Goal: Task Accomplishment & Management: Use online tool/utility

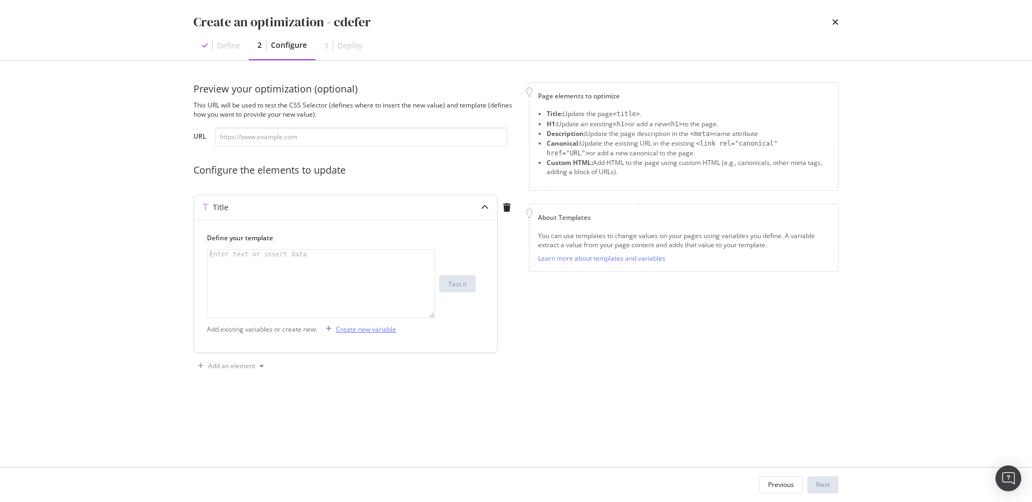
click at [360, 329] on div "Create new variable" at bounding box center [366, 329] width 60 height 9
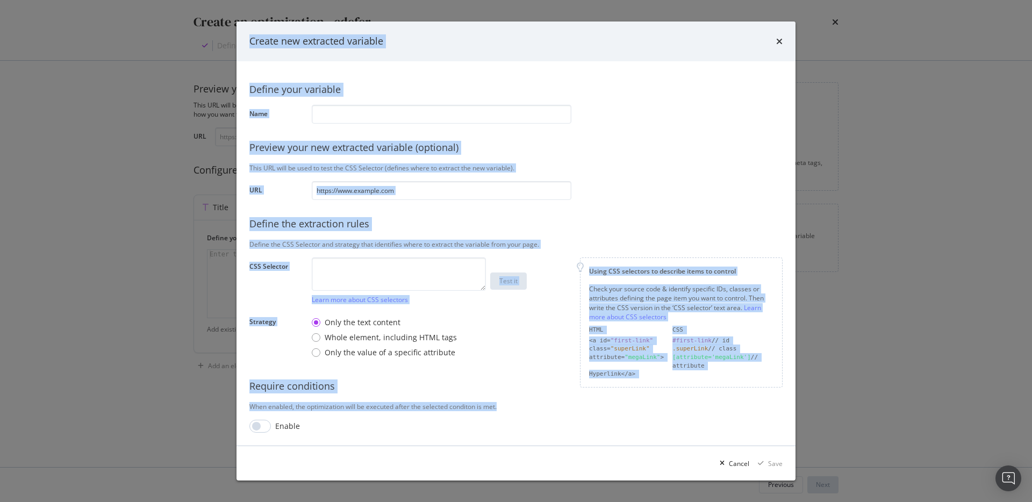
drag, startPoint x: 216, startPoint y: 16, endPoint x: 437, endPoint y: 413, distance: 455.4
click at [437, 413] on div "Create new extracted variable Define your variable Name Preview your new extrac…" at bounding box center [516, 251] width 1032 height 502
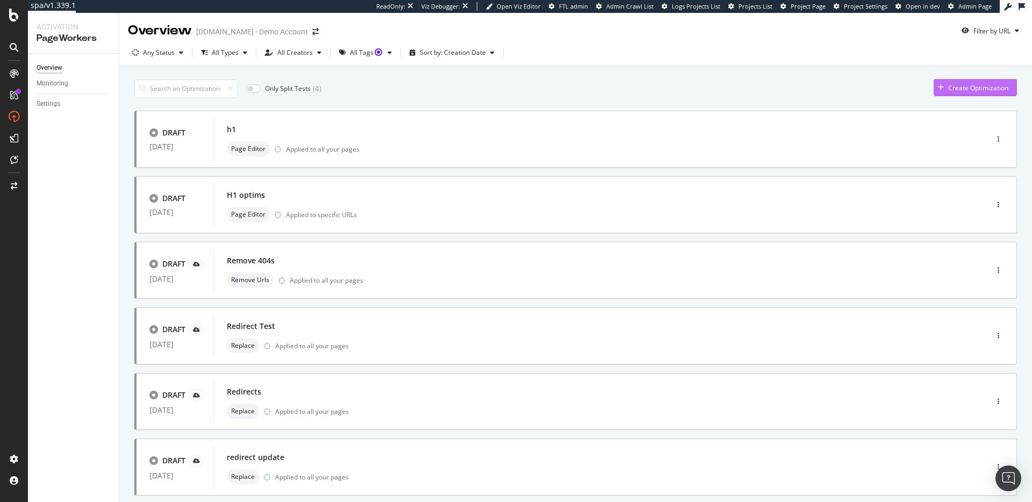
click at [989, 80] on div "Create Optimization" at bounding box center [971, 88] width 75 height 16
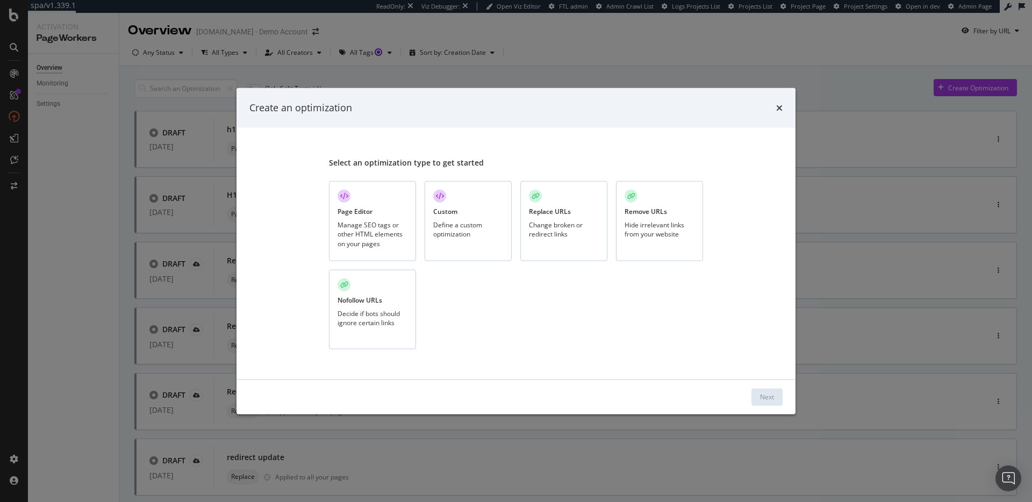
click at [359, 241] on div "Manage SEO tags or other HTML elements on your pages" at bounding box center [373, 233] width 70 height 27
click at [769, 403] on div "Next" at bounding box center [767, 397] width 14 height 16
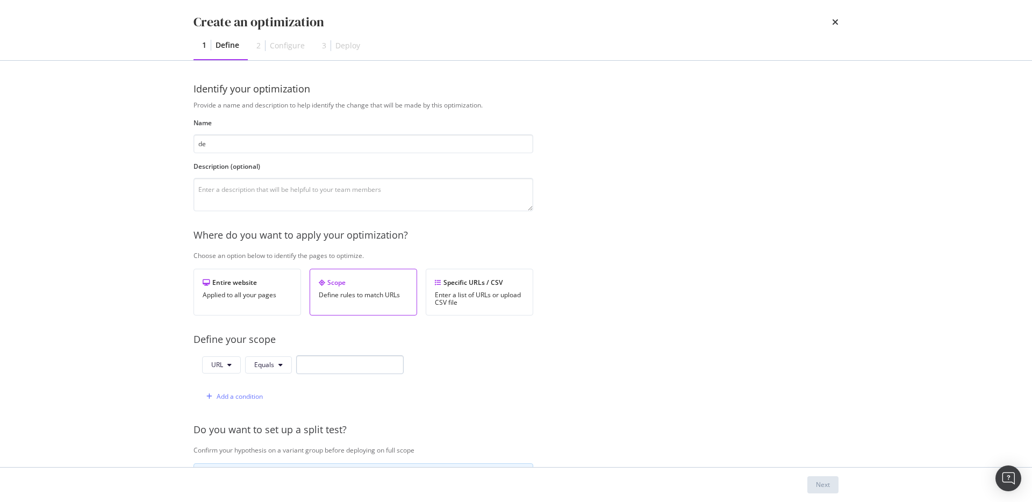
type input "de"
click at [347, 363] on input "modal" at bounding box center [350, 364] width 108 height 19
type input "de"
click at [819, 486] on div "Next" at bounding box center [823, 484] width 14 height 9
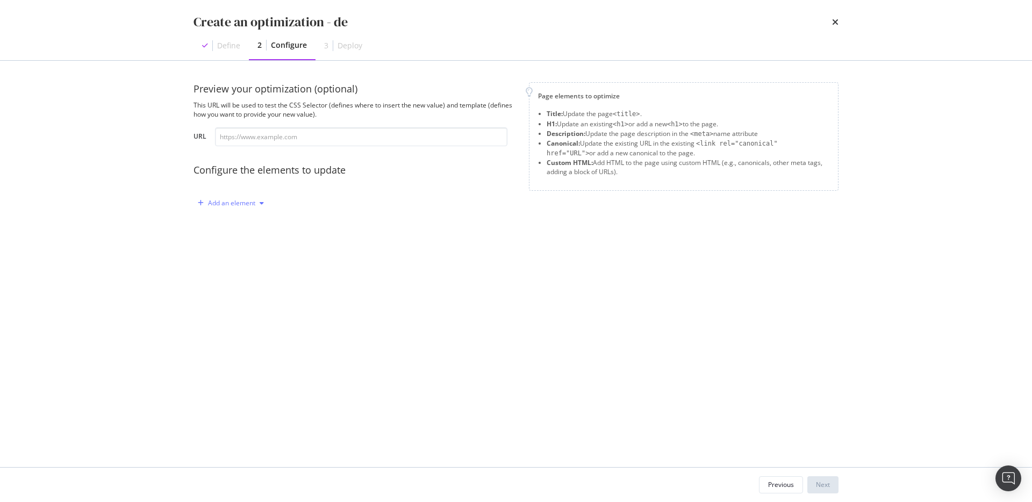
click at [214, 211] on div "Add an element" at bounding box center [231, 203] width 75 height 16
click at [222, 226] on div "Title" at bounding box center [228, 223] width 13 height 9
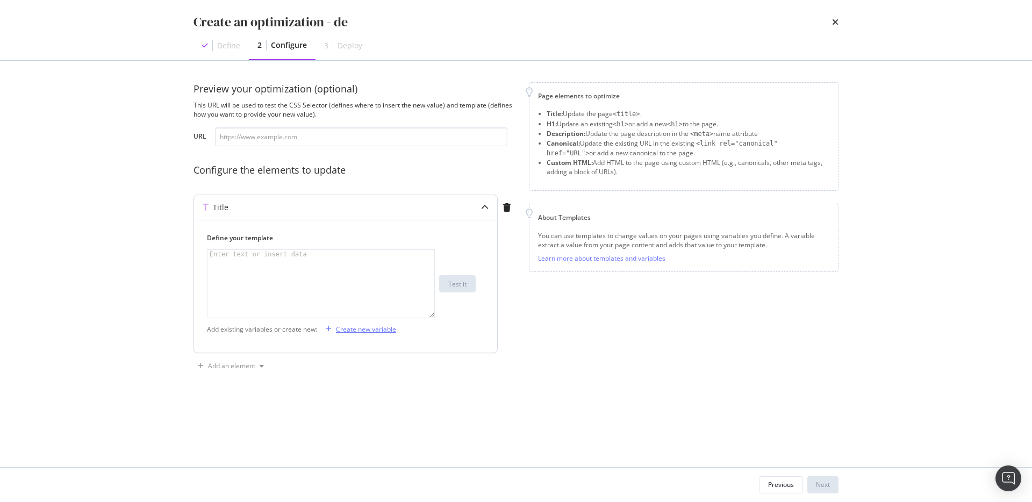
click at [359, 332] on div "Create new variable" at bounding box center [366, 329] width 60 height 9
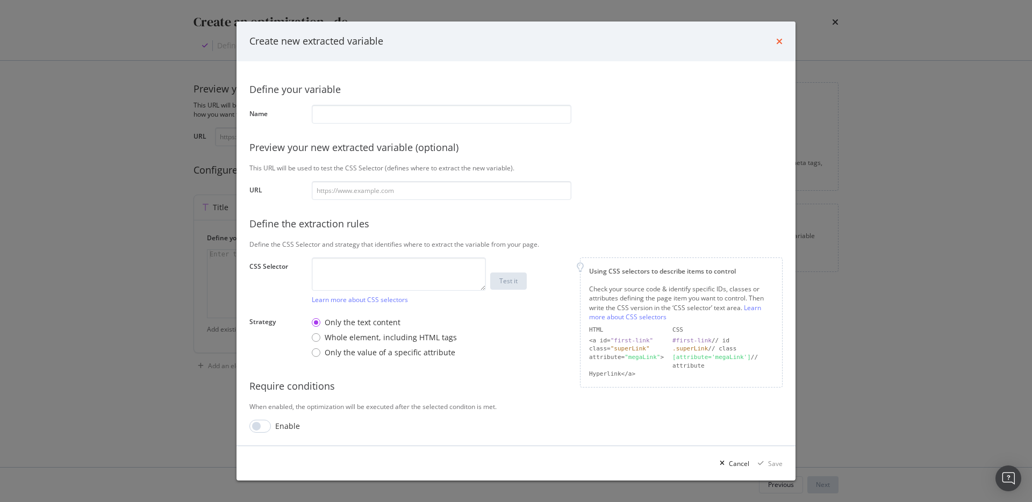
click at [782, 39] on icon "times" at bounding box center [779, 41] width 6 height 9
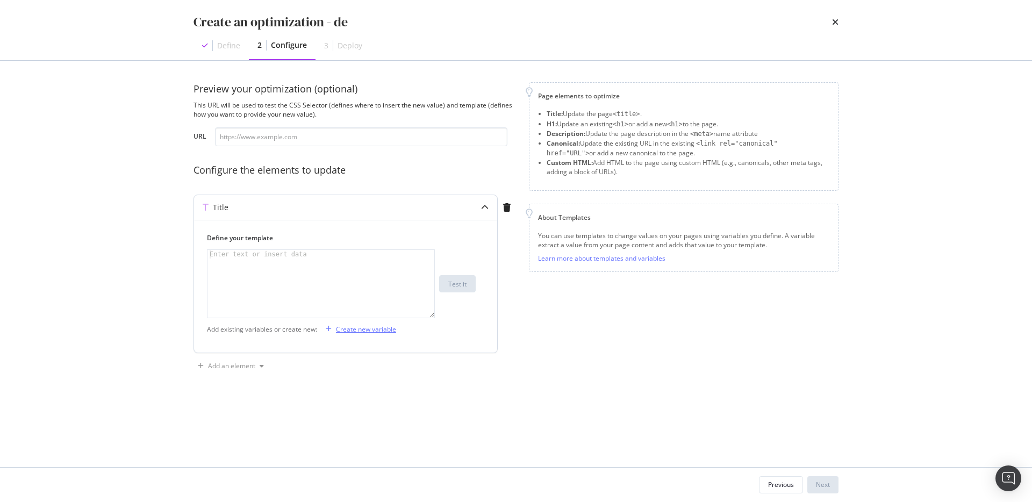
click at [369, 331] on div "Create new variable" at bounding box center [366, 329] width 60 height 9
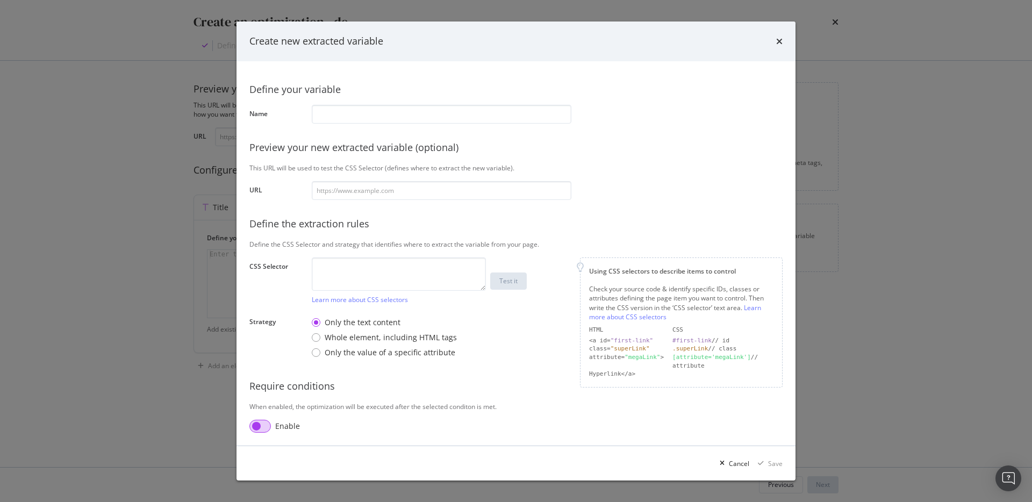
click at [251, 432] on input "modal" at bounding box center [260, 426] width 22 height 13
checkbox input "true"
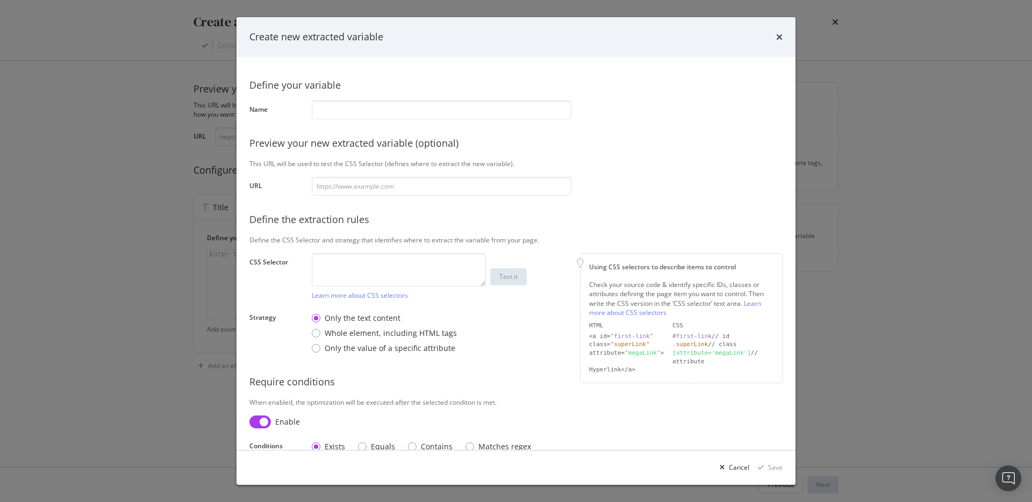
scroll to position [19, 0]
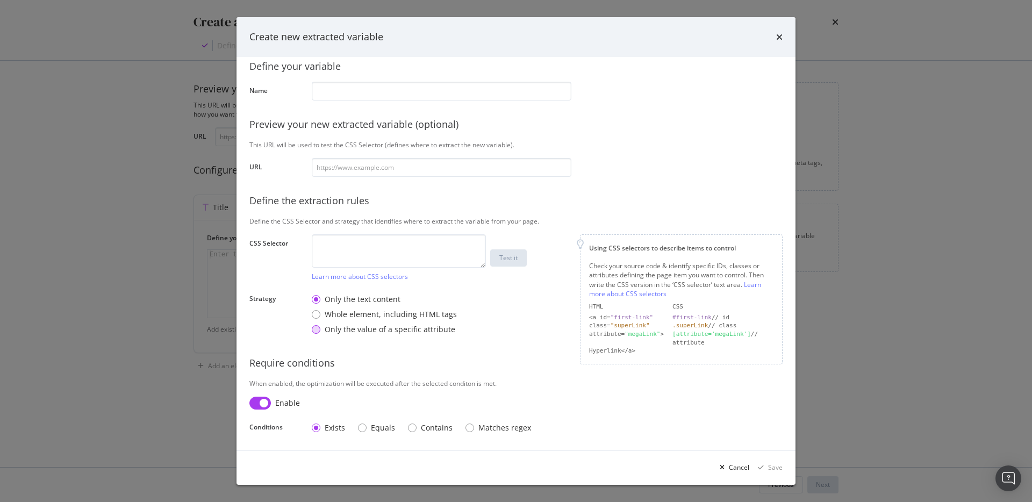
click at [347, 324] on div "Only the value of a specific attribute" at bounding box center [390, 329] width 131 height 11
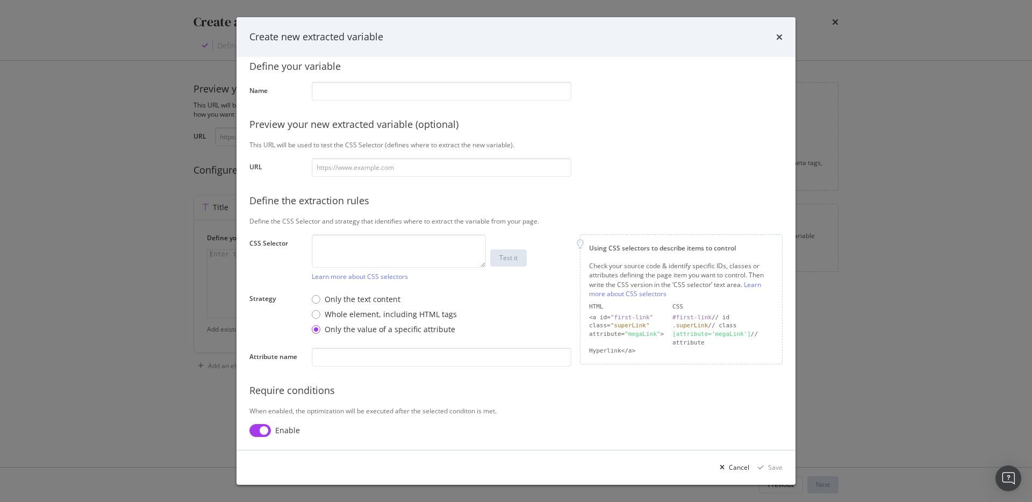
scroll to position [46, 0]
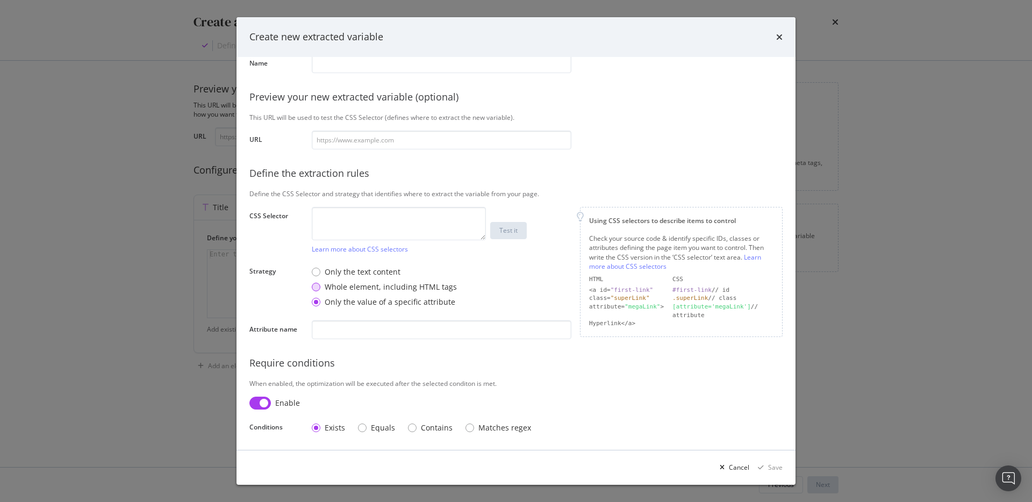
click at [384, 289] on div "Whole element, including HTML tags" at bounding box center [391, 287] width 132 height 11
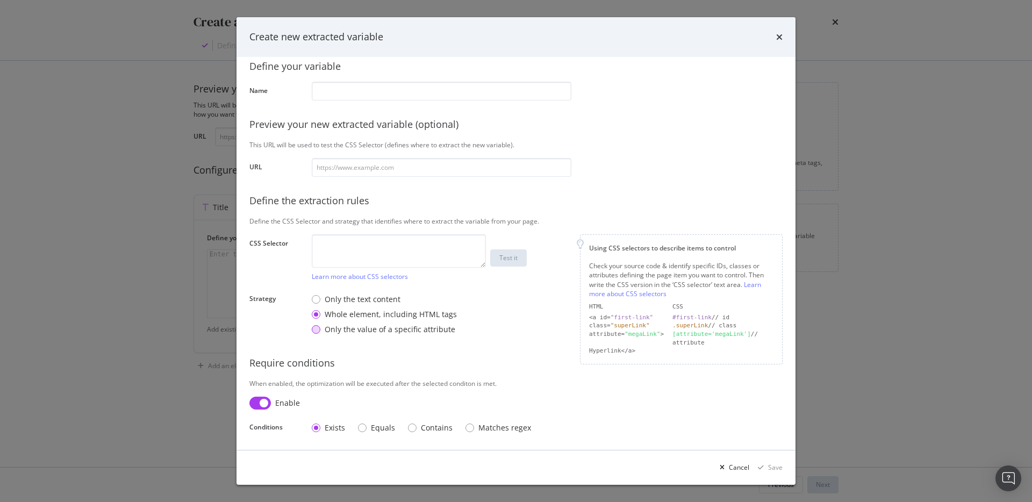
click at [370, 325] on div "Only the value of a specific attribute" at bounding box center [390, 329] width 131 height 11
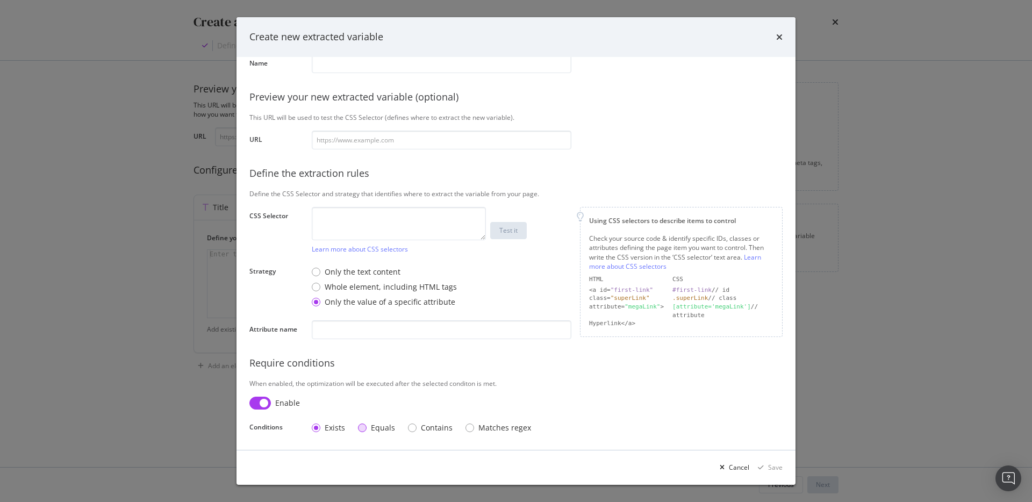
click at [367, 430] on div "Equals" at bounding box center [376, 428] width 37 height 11
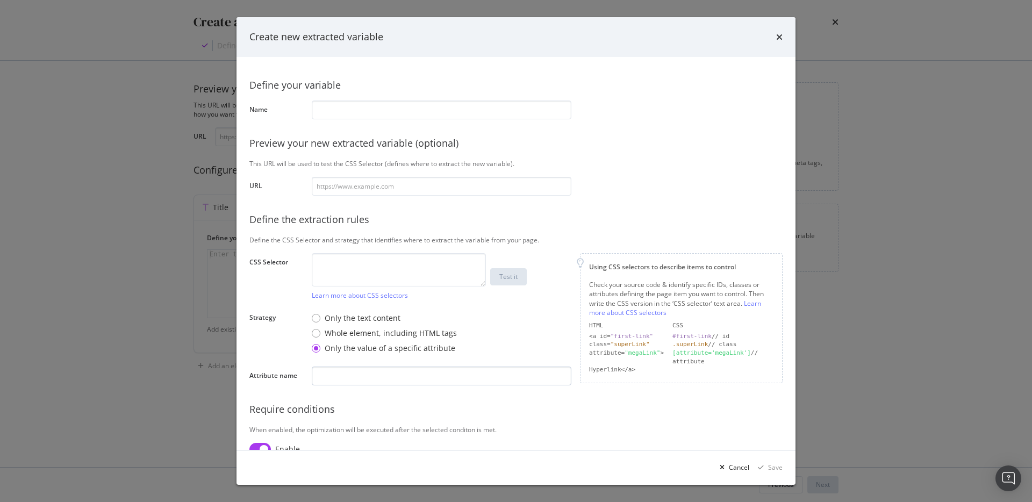
scroll to position [74, 0]
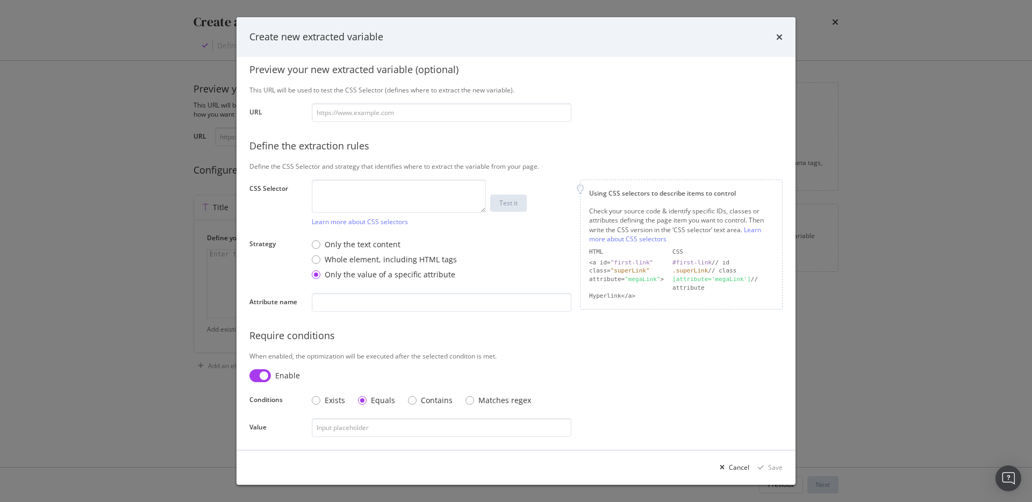
click at [784, 33] on div "Create new extracted variable" at bounding box center [516, 37] width 559 height 40
click at [782, 34] on icon "times" at bounding box center [779, 37] width 6 height 9
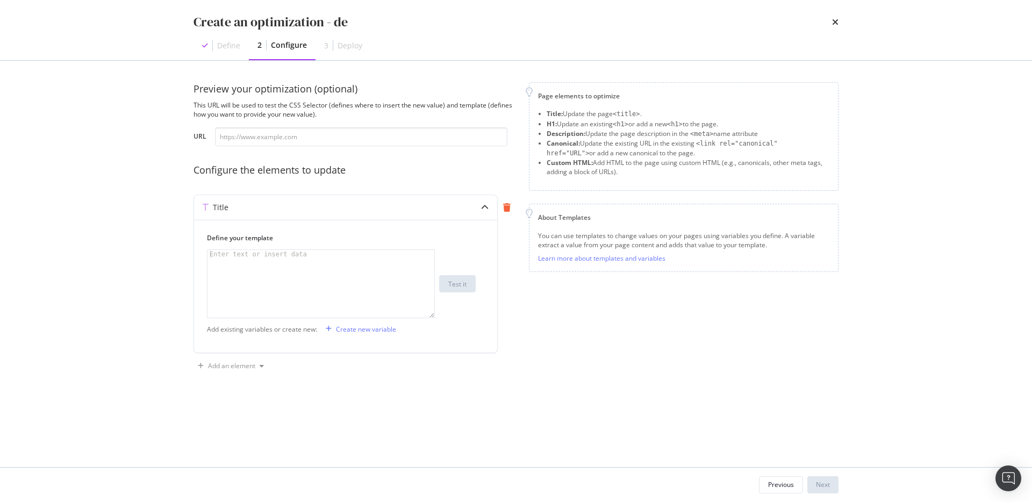
click at [512, 208] on div "modal" at bounding box center [507, 207] width 18 height 9
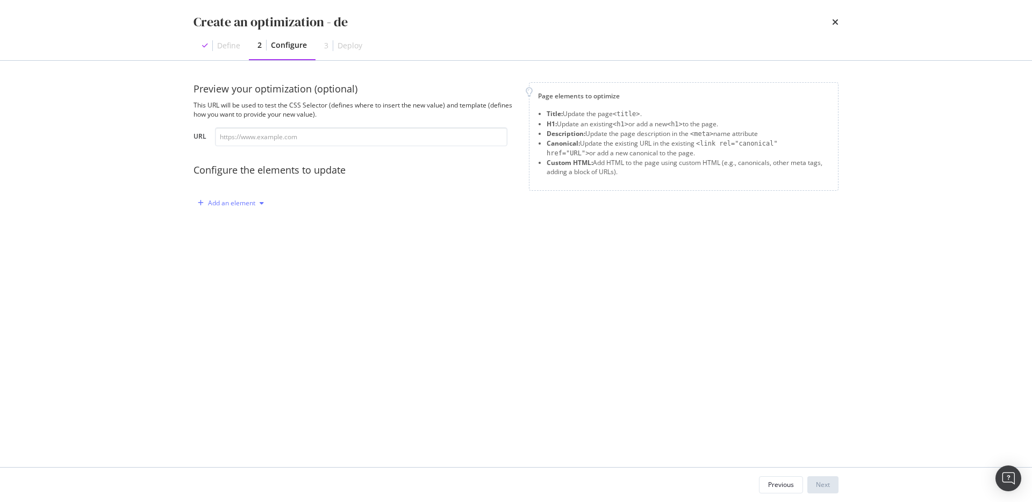
click at [245, 203] on div "Add an element" at bounding box center [231, 203] width 47 height 6
click at [234, 281] on div "Canonical" at bounding box center [237, 276] width 30 height 9
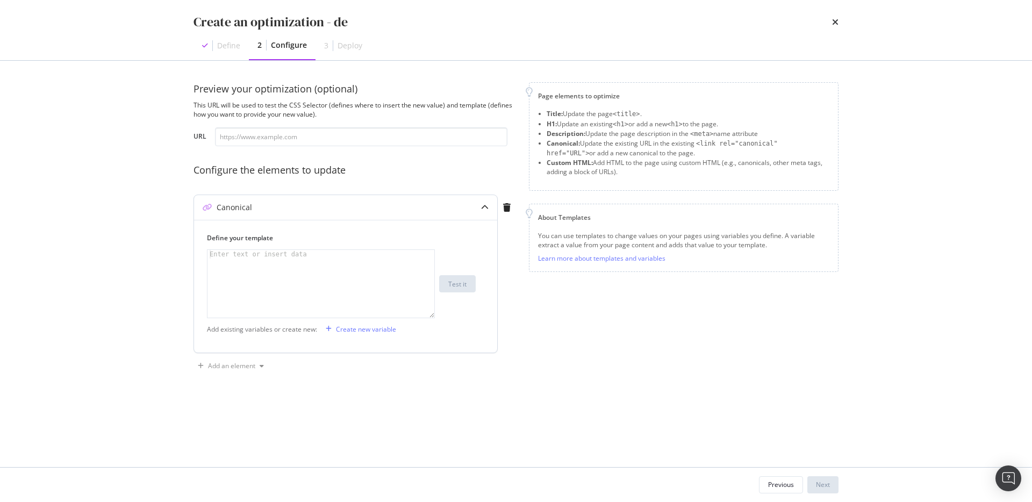
click at [341, 290] on div "modal" at bounding box center [321, 292] width 227 height 85
type textarea "de"
click at [245, 369] on div "Add an element" at bounding box center [231, 366] width 47 height 6
click at [443, 425] on div "Preview your optimization (optional) This URL will be used to test the CSS Sele…" at bounding box center [516, 263] width 645 height 363
click at [234, 363] on div "Add an element" at bounding box center [231, 366] width 47 height 6
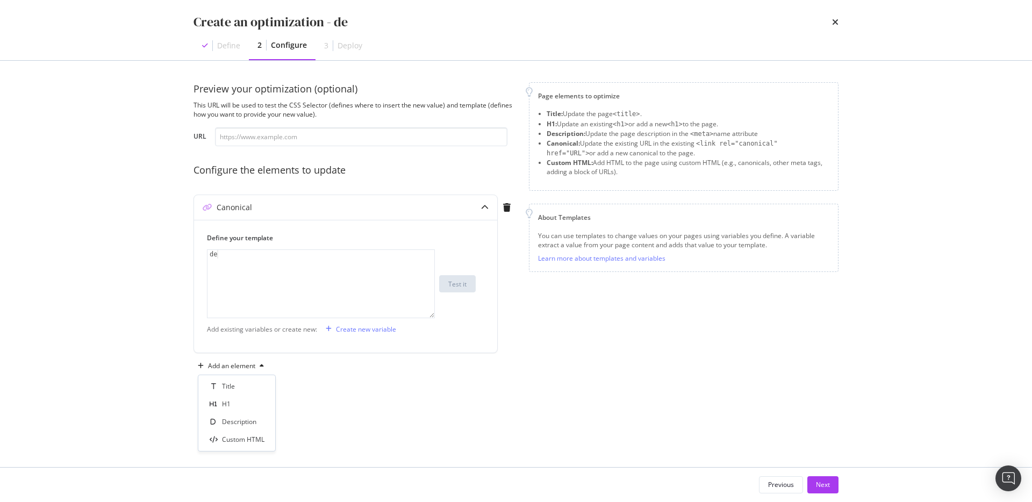
click at [381, 423] on div "Preview your optimization (optional) This URL will be used to test the CSS Sele…" at bounding box center [516, 263] width 645 height 363
